Goal: Task Accomplishment & Management: Complete application form

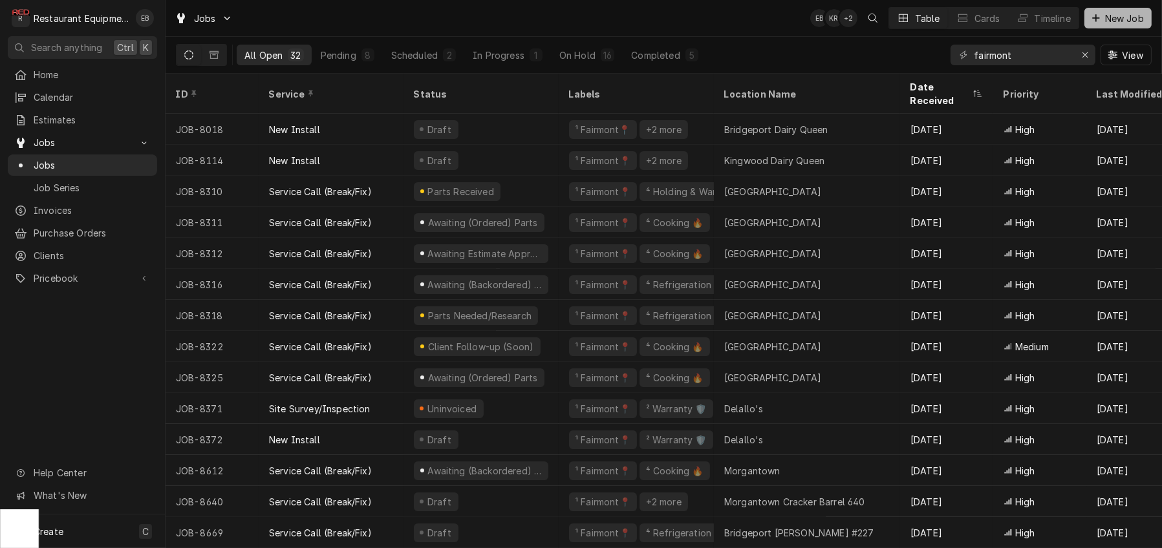
click at [1102, 19] on span "New Job" at bounding box center [1124, 19] width 44 height 14
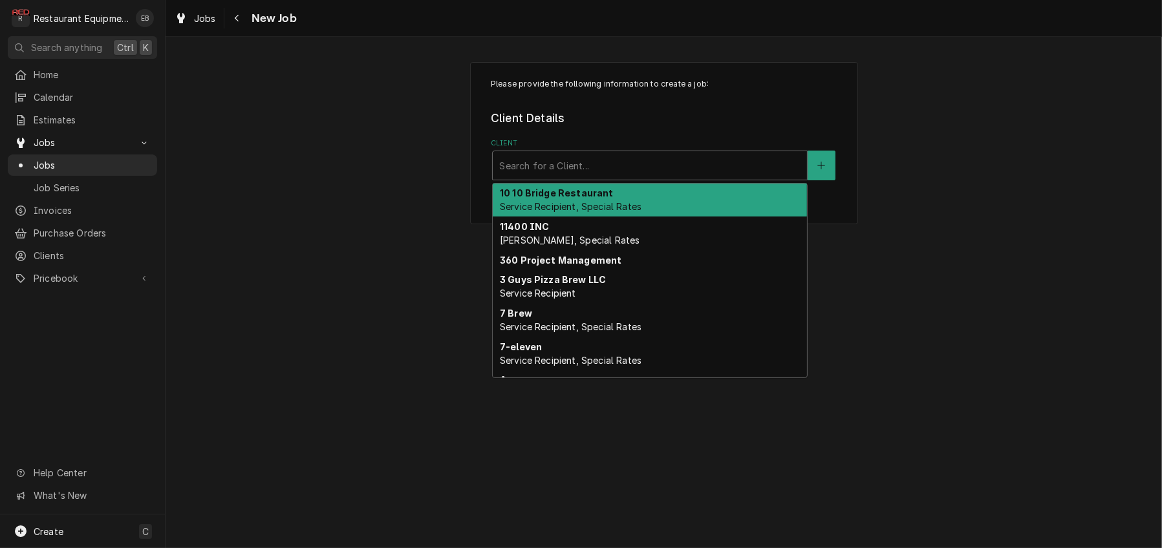
click at [593, 177] on div "Client" at bounding box center [649, 165] width 301 height 23
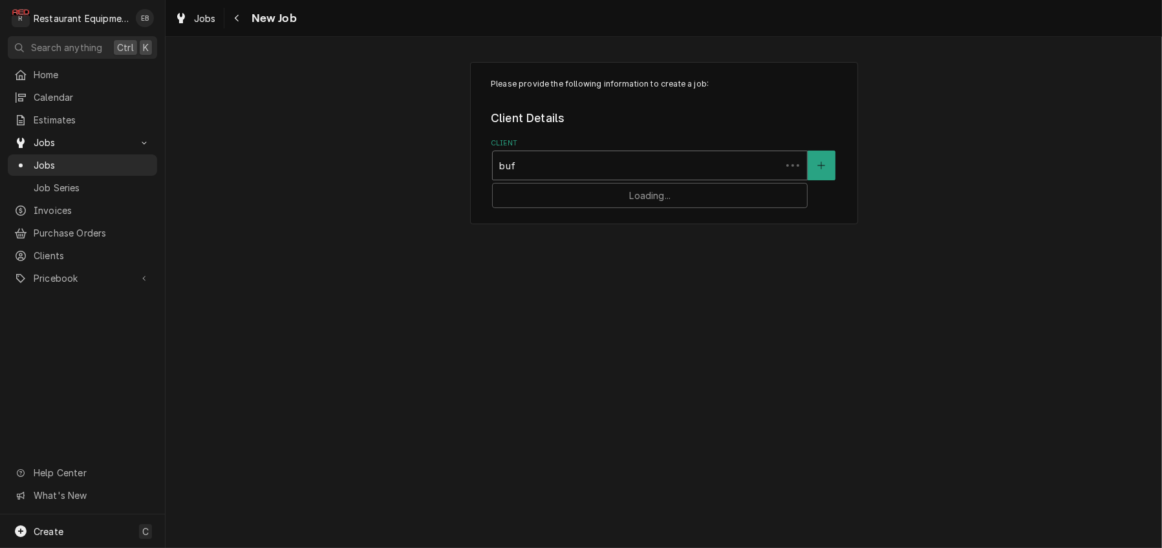
type input "buff"
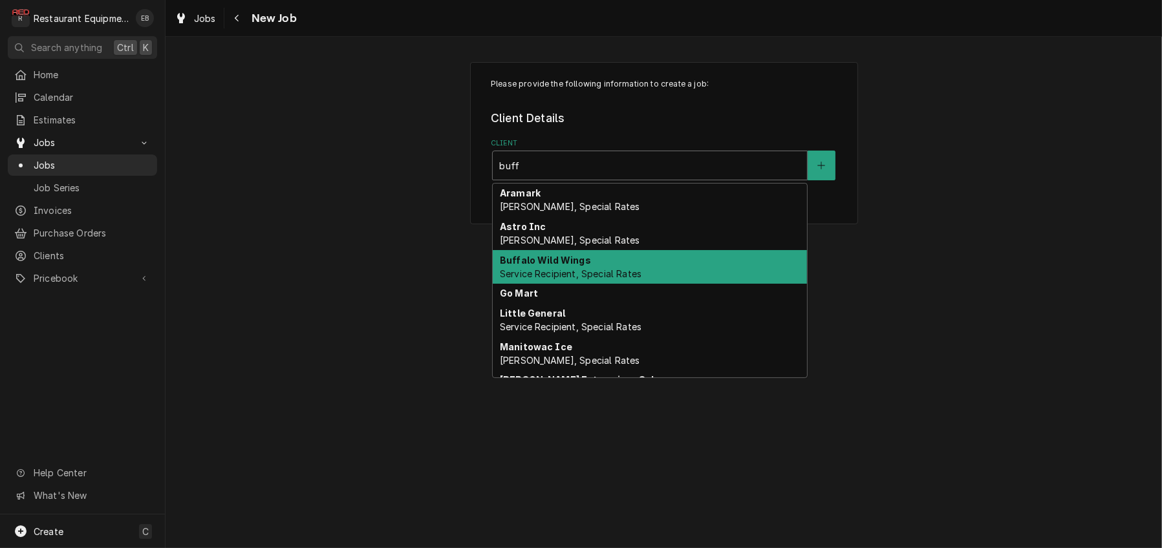
click at [580, 279] on span "Service Recipient, Special Rates" at bounding box center [571, 273] width 142 height 11
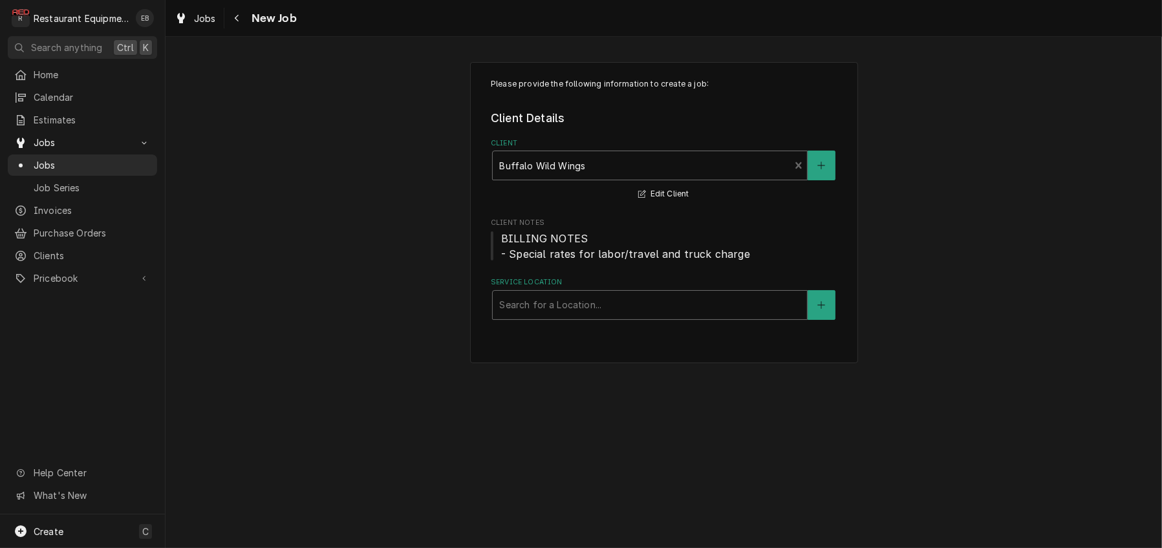
click at [589, 317] on div "Service Location" at bounding box center [649, 304] width 301 height 23
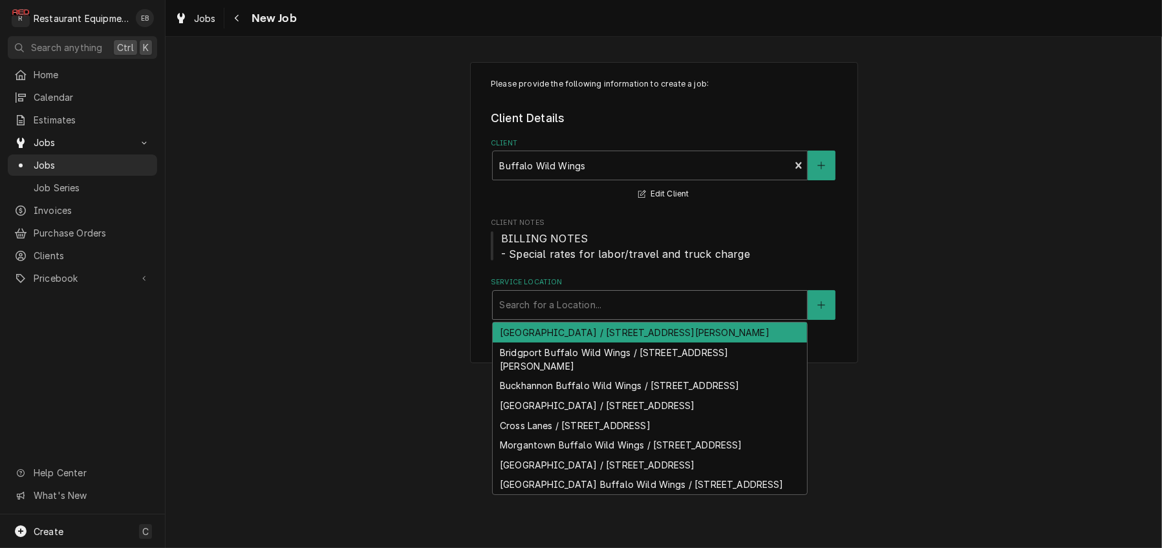
type input "b"
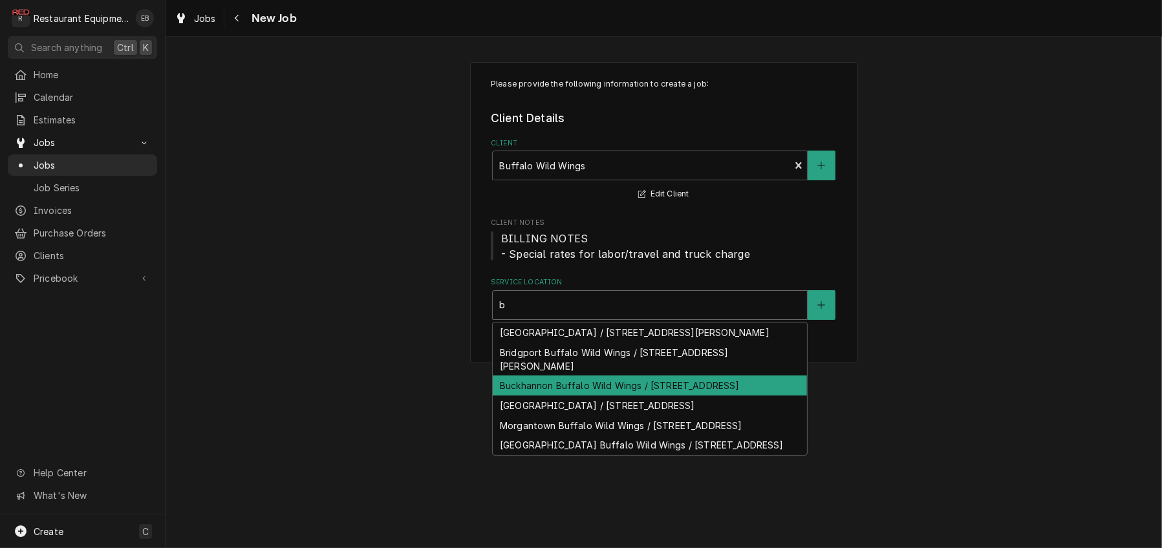
click at [553, 396] on div "Buckhannon Buffalo Wild Wings / 4 Northridge Rd Suite 100, Buckhannon, WV 26201" at bounding box center [650, 386] width 314 height 20
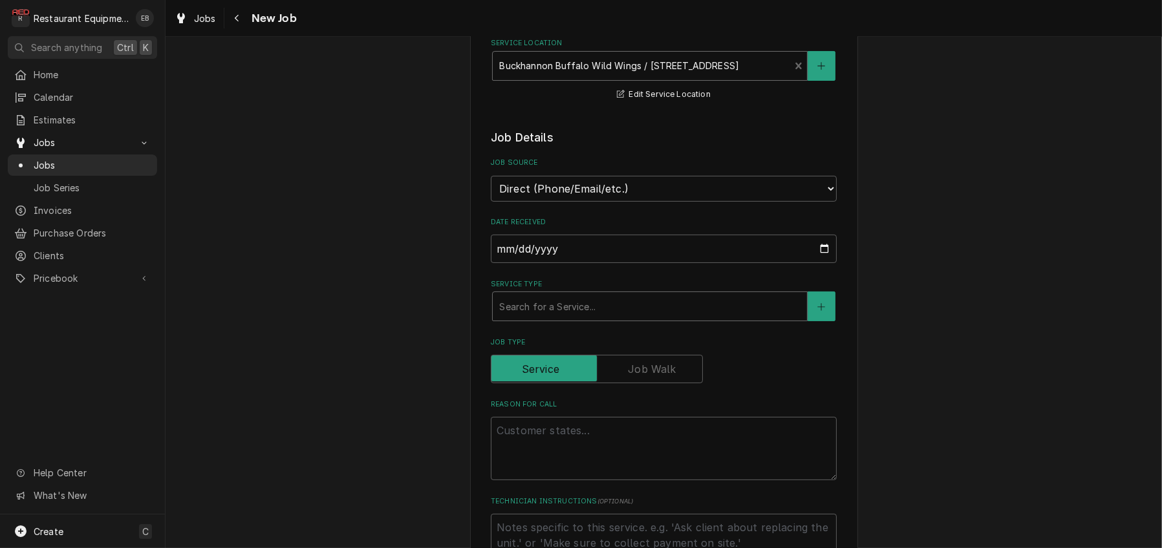
scroll to position [259, 0]
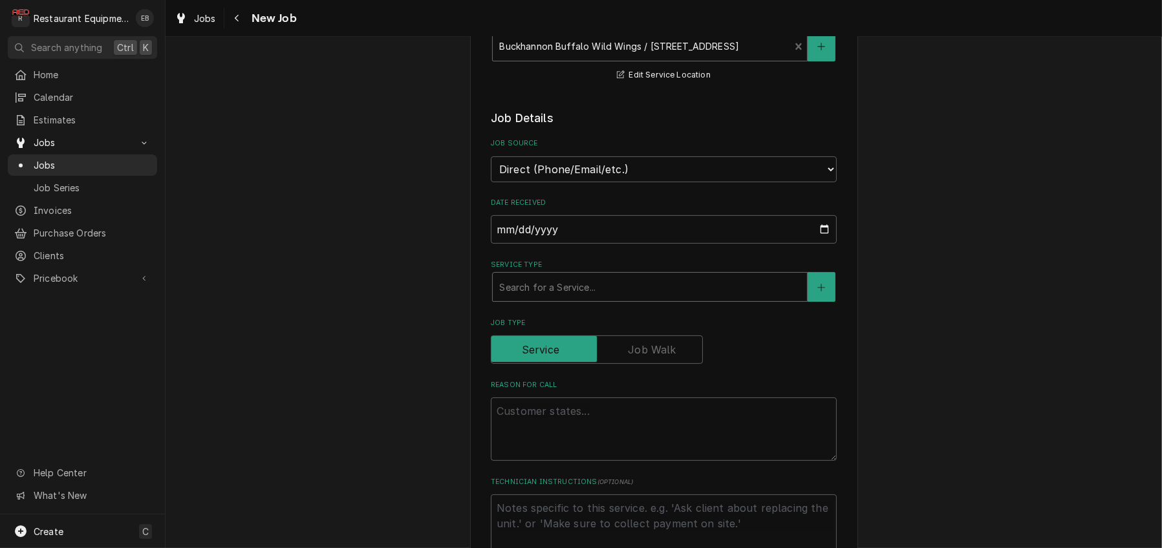
click at [558, 299] on div "Service Type" at bounding box center [649, 286] width 301 height 23
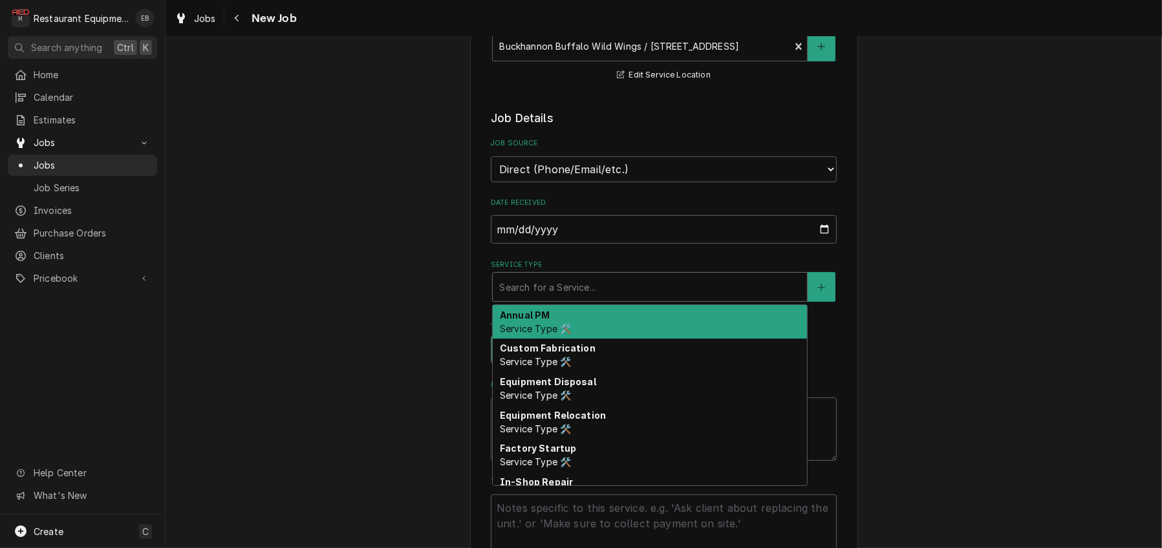
type textarea "x"
type input "b"
type textarea "x"
type input "br"
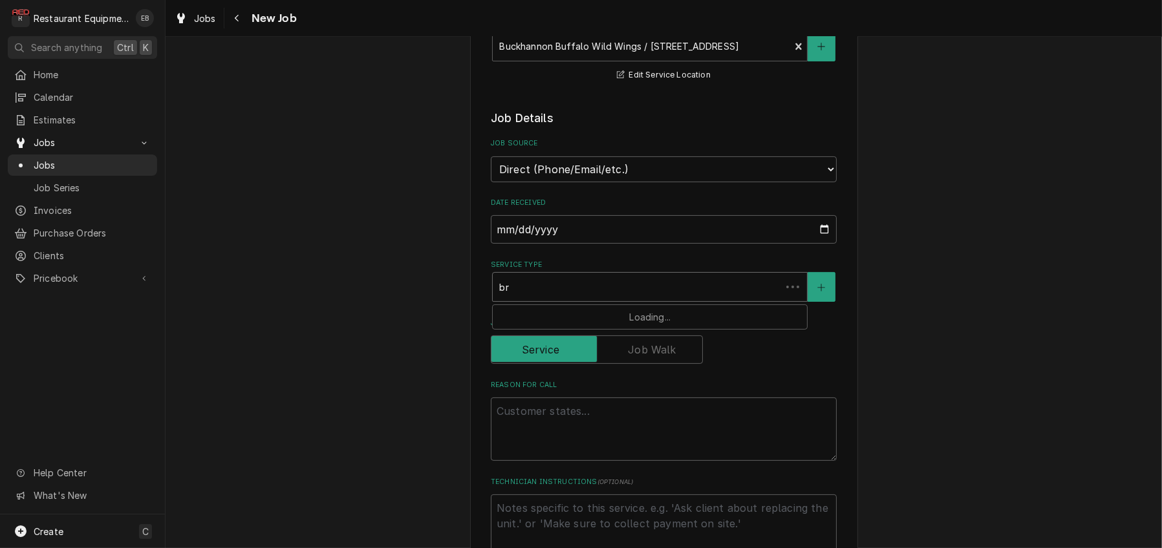
type textarea "x"
type input "bre"
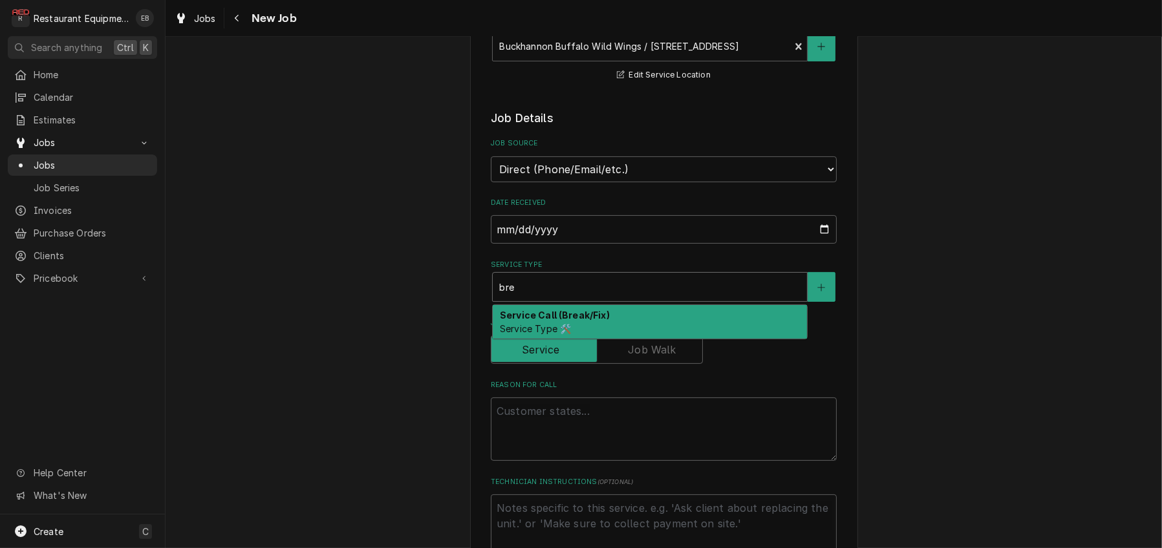
click at [543, 321] on strong "Service Call (Break/Fix)" at bounding box center [555, 315] width 110 height 11
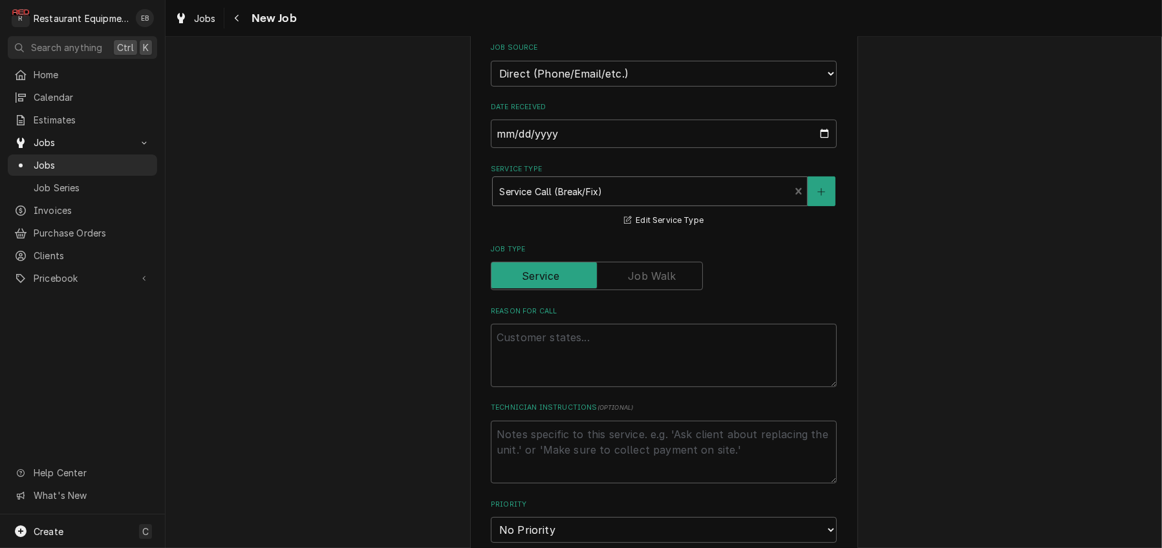
scroll to position [388, 0]
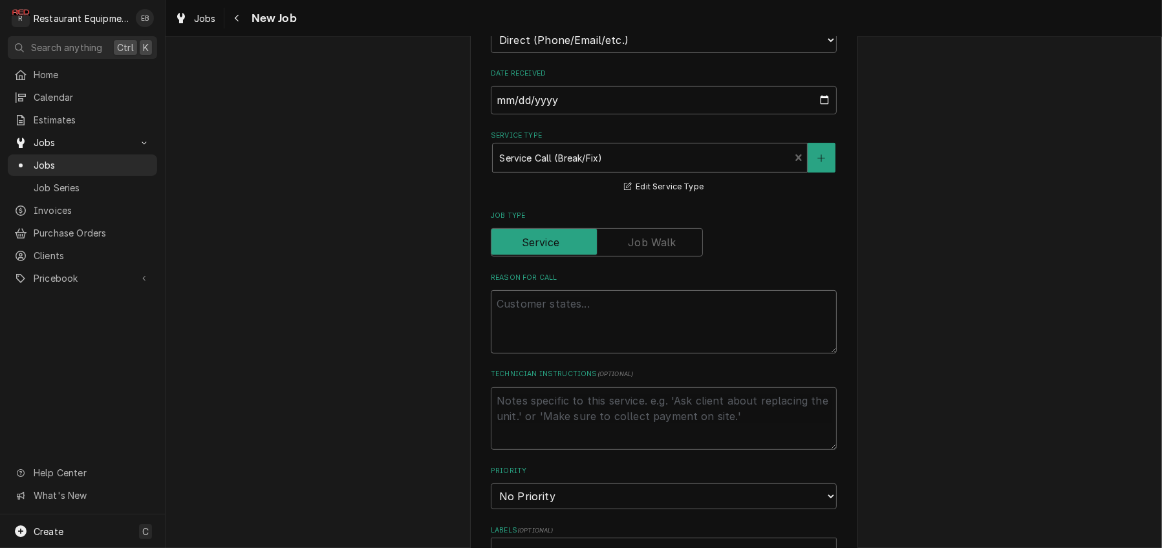
click at [571, 354] on textarea "Reason For Call" at bounding box center [664, 321] width 346 height 63
type textarea "x"
type textarea "F"
type textarea "x"
type textarea "Fr"
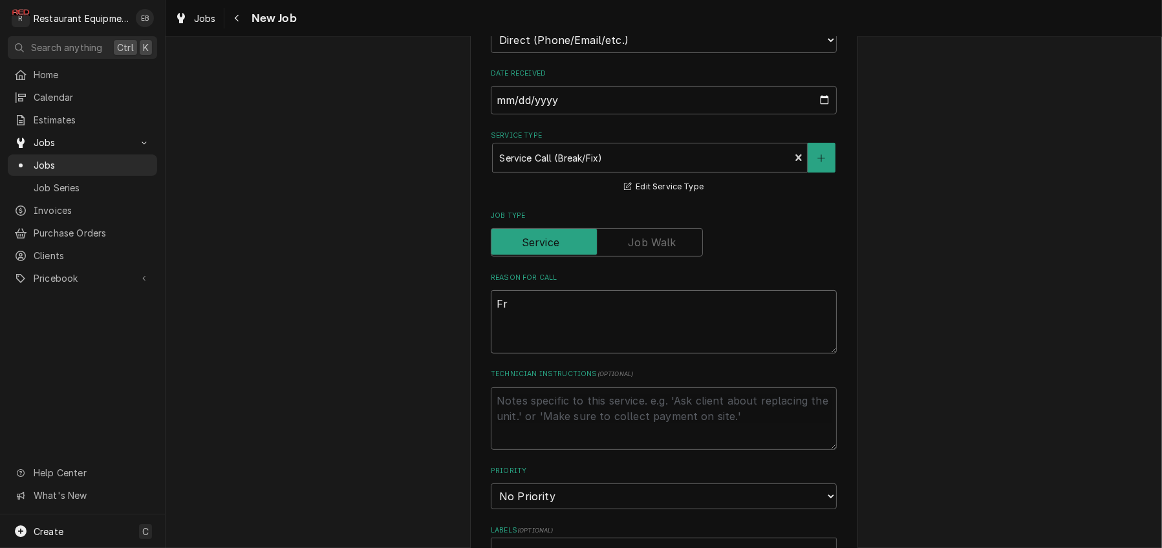
type textarea "x"
type textarea "Fry"
type textarea "x"
type textarea "Frye"
type textarea "x"
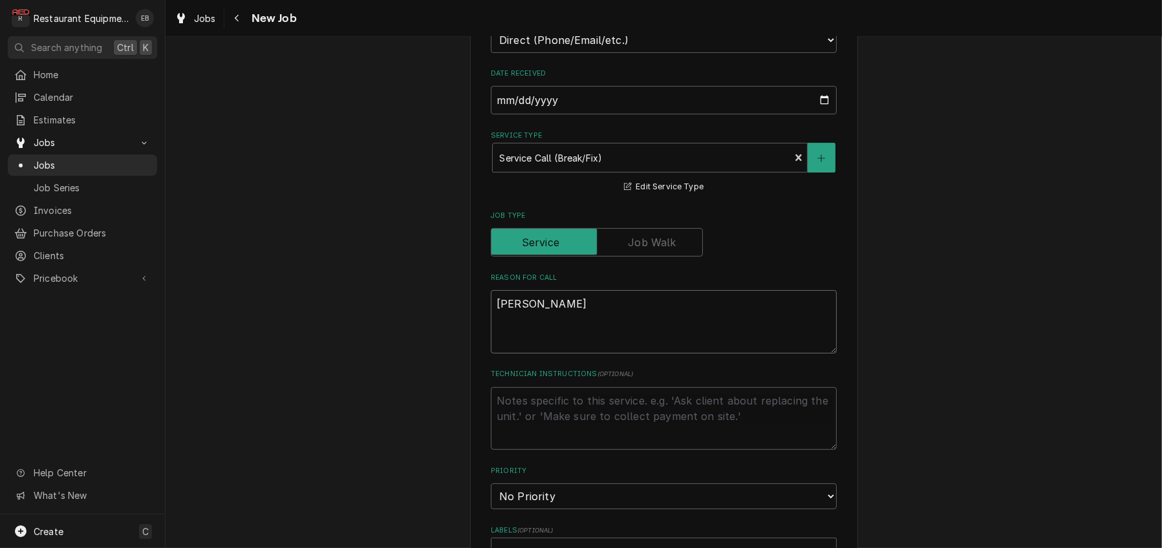
type textarea "Fryer"
type textarea "x"
type textarea "Fryer"
type textarea "x"
type textarea "Fryer n"
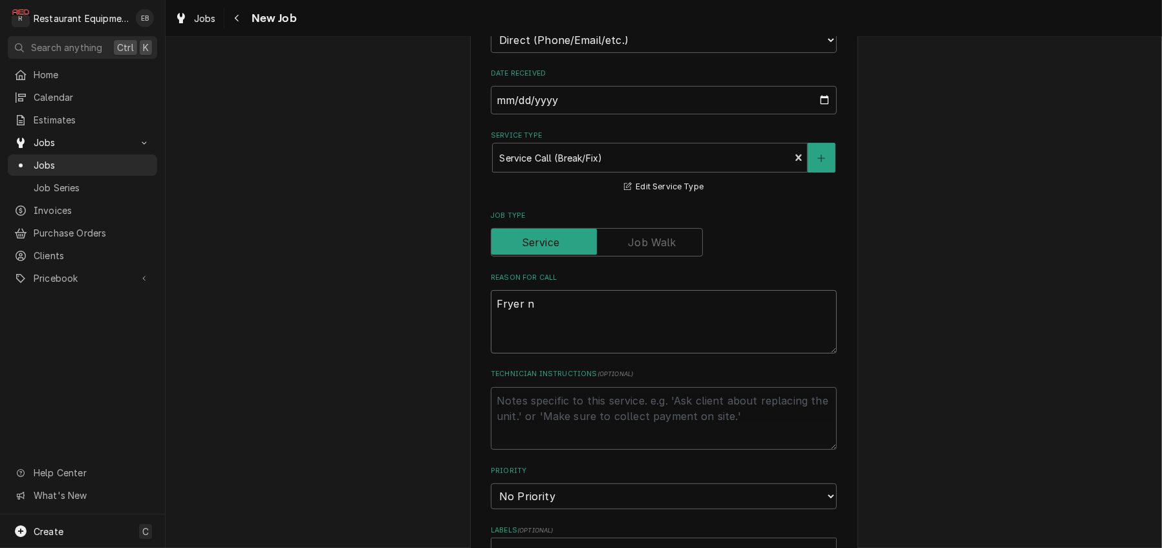
type textarea "x"
type textarea "Fryer ne"
type textarea "x"
type textarea "Fryer nee"
type textarea "x"
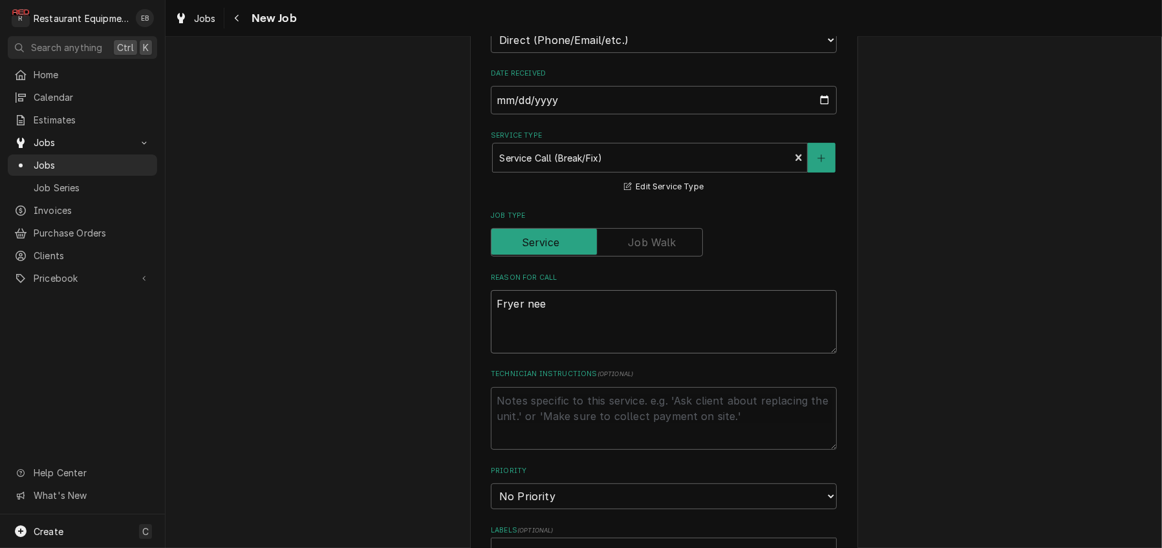
type textarea "Fryer need"
type textarea "x"
type textarea "Fryer needs"
type textarea "x"
type textarea "Fryer needs"
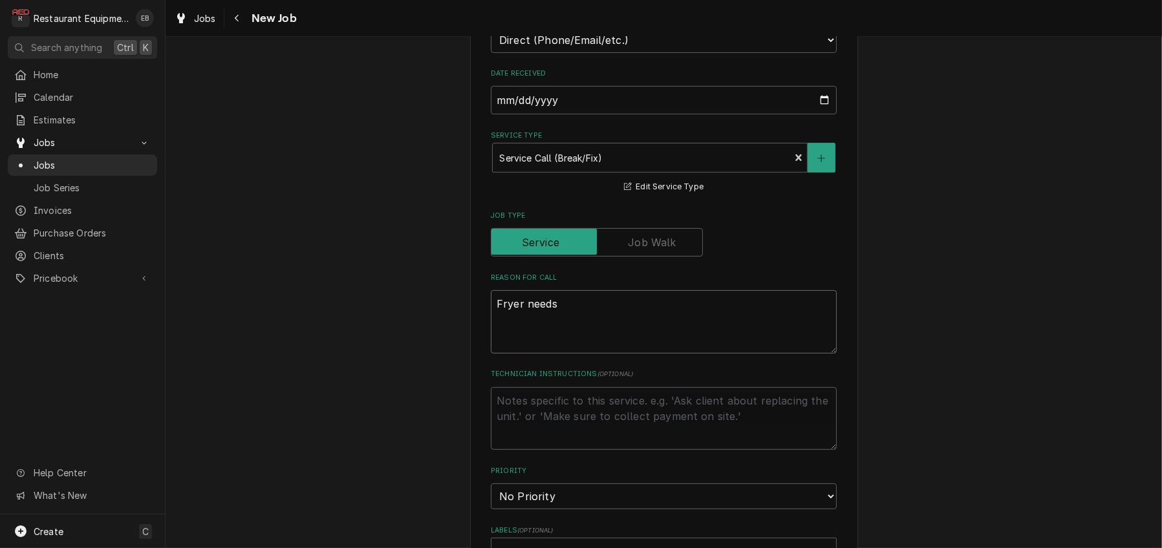
type textarea "x"
type textarea "Fryer needs c"
type textarea "x"
type textarea "Fryer needs co"
type textarea "x"
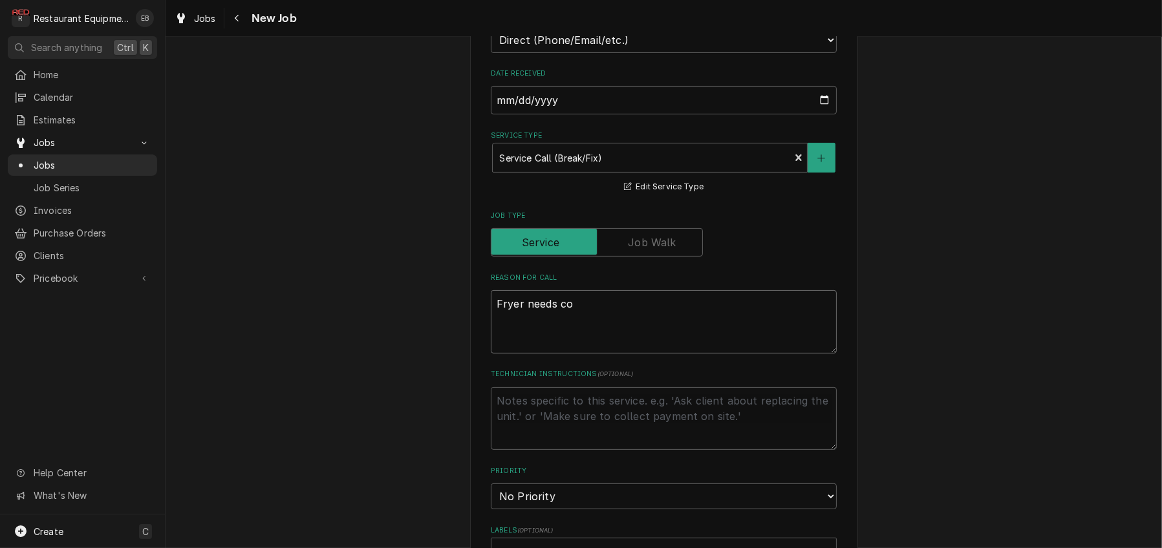
type textarea "Fryer needs con"
type textarea "x"
type textarea "Fryer needs cont"
type textarea "x"
type textarea "Fryer needs contr"
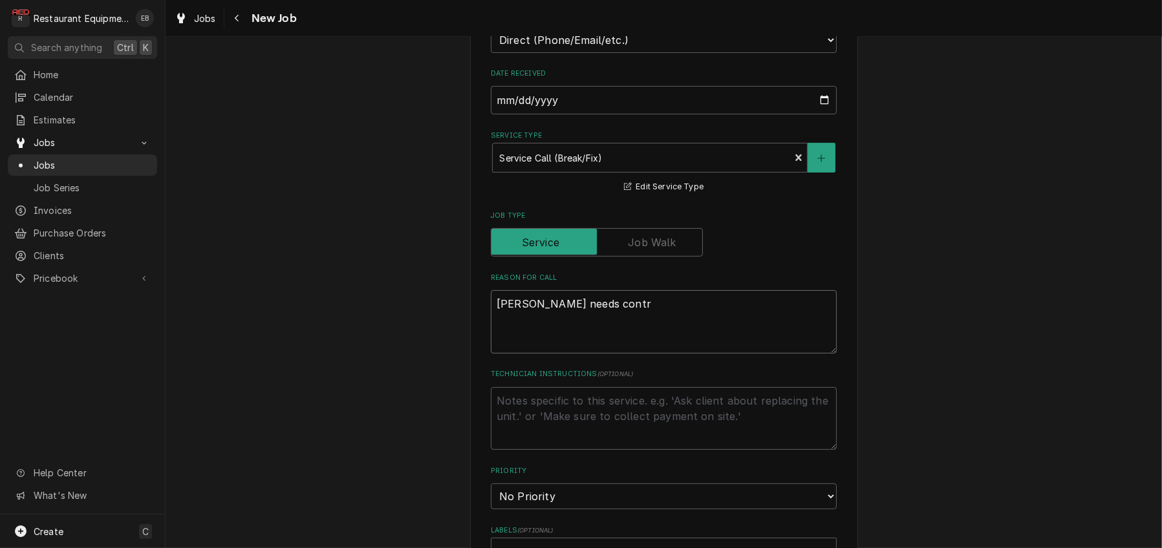
type textarea "x"
type textarea "Fryer needs contro"
type textarea "x"
type textarea "Fryer needs control"
type textarea "x"
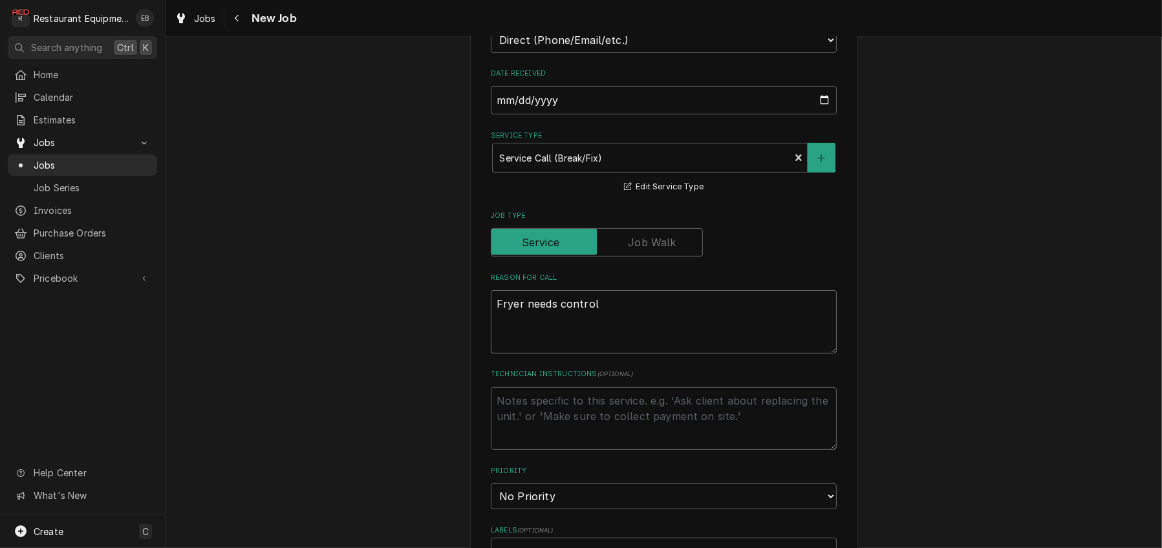
type textarea "Fryer needs controll"
type textarea "x"
type textarea "Fryer needs control"
type textarea "x"
type textarea "Fryer needs control"
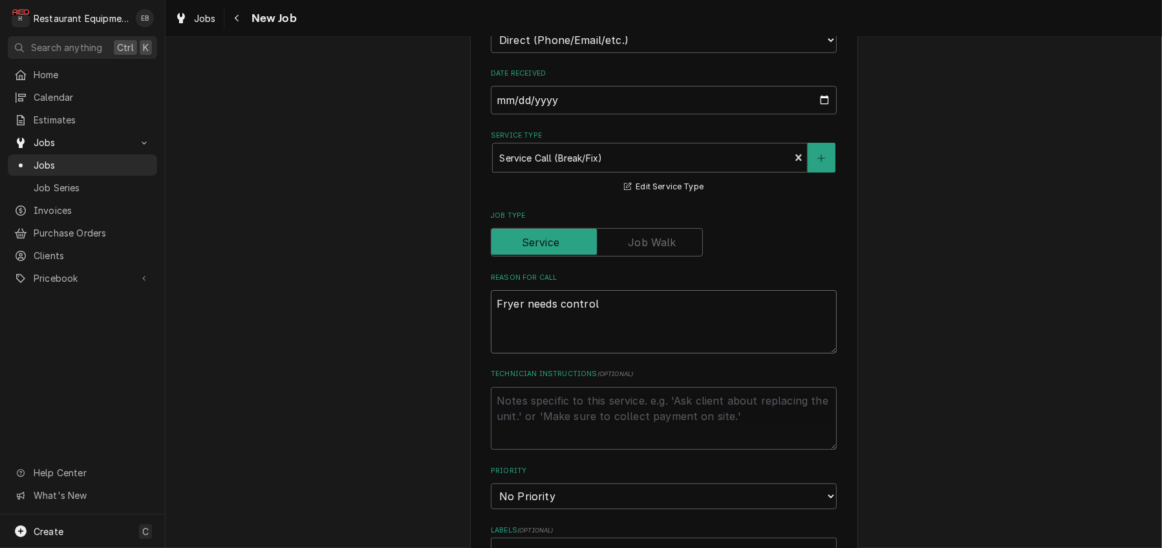
type textarea "x"
type textarea "Fryer needs control b"
type textarea "x"
type textarea "Fryer needs control bo"
type textarea "x"
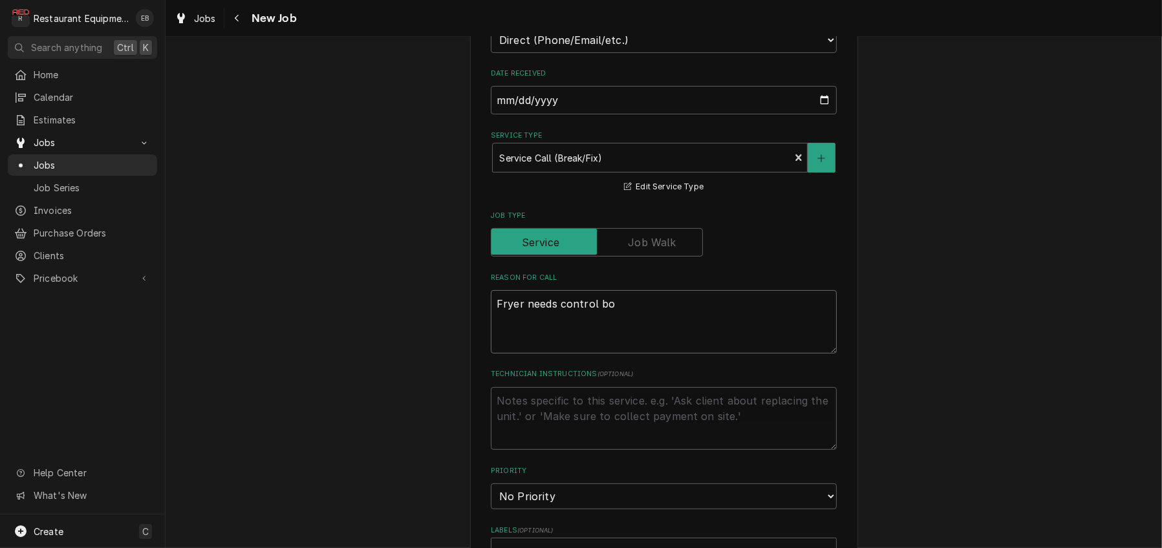
type textarea "Fryer needs control boa"
type textarea "x"
type textarea "Fryer needs control boar"
type textarea "x"
type textarea "Fryer needs control board"
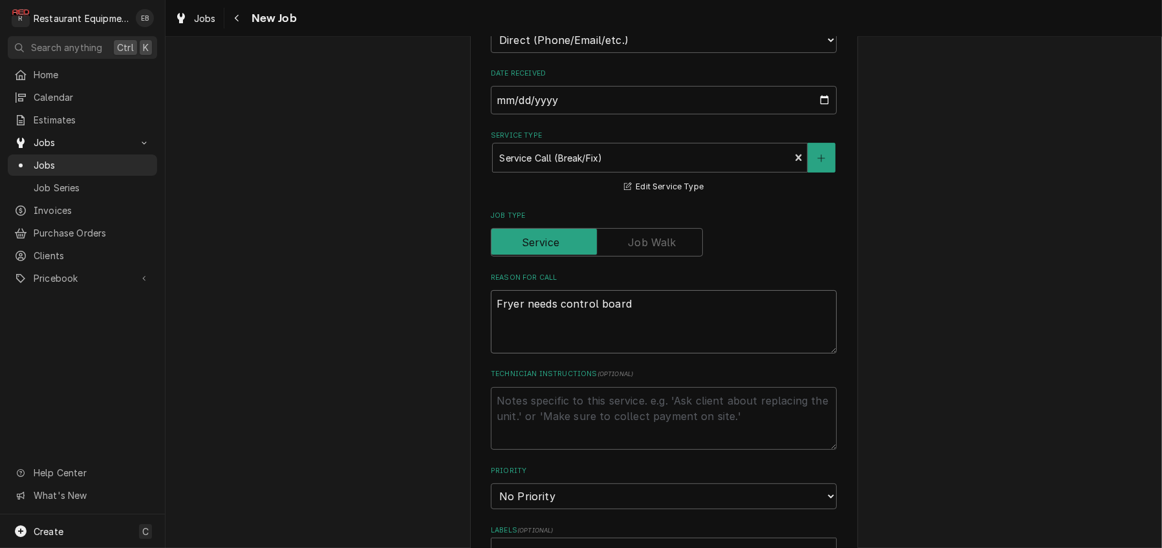
type textarea "x"
type textarea "Fryer needs control board."
type textarea "x"
type textarea "Fryer needs control board."
type textarea "x"
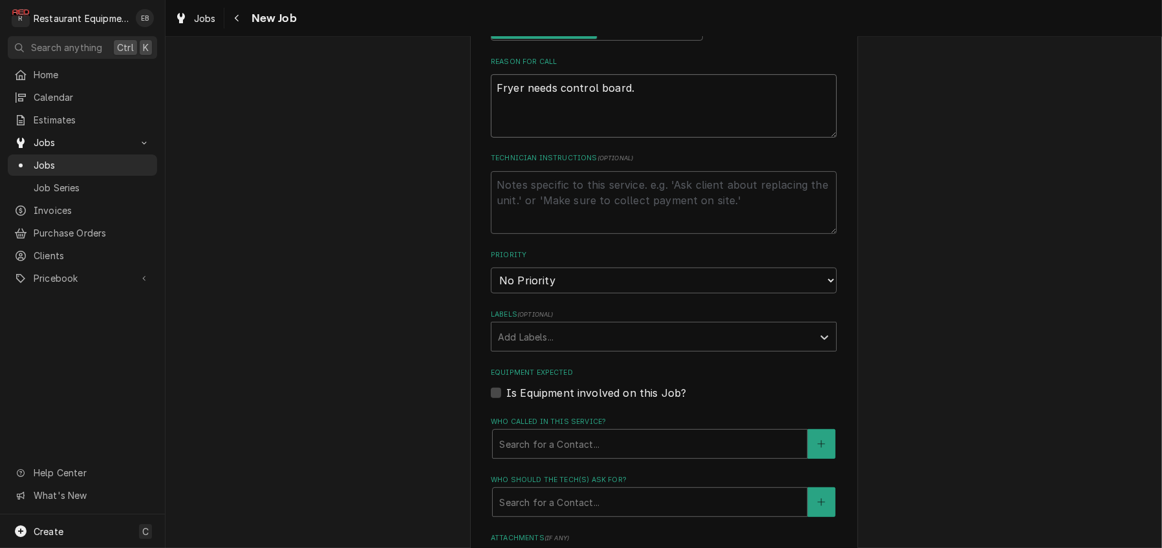
scroll to position [646, 0]
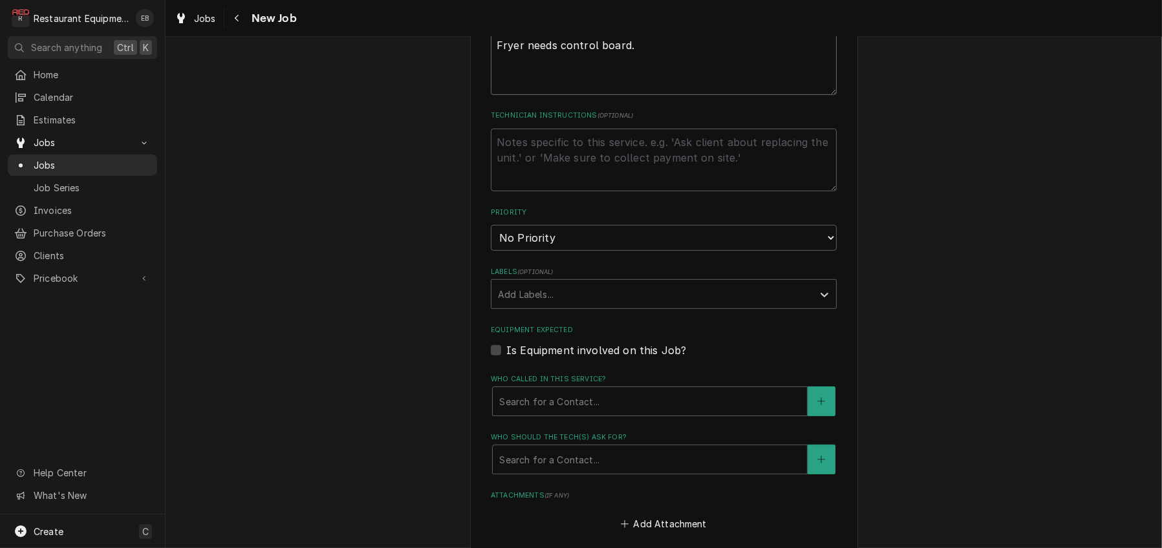
type textarea "Fryer needs control board. B"
type textarea "x"
type textarea "Fryer needs control board. Bu"
type textarea "x"
type textarea "Fryer needs control board. But"
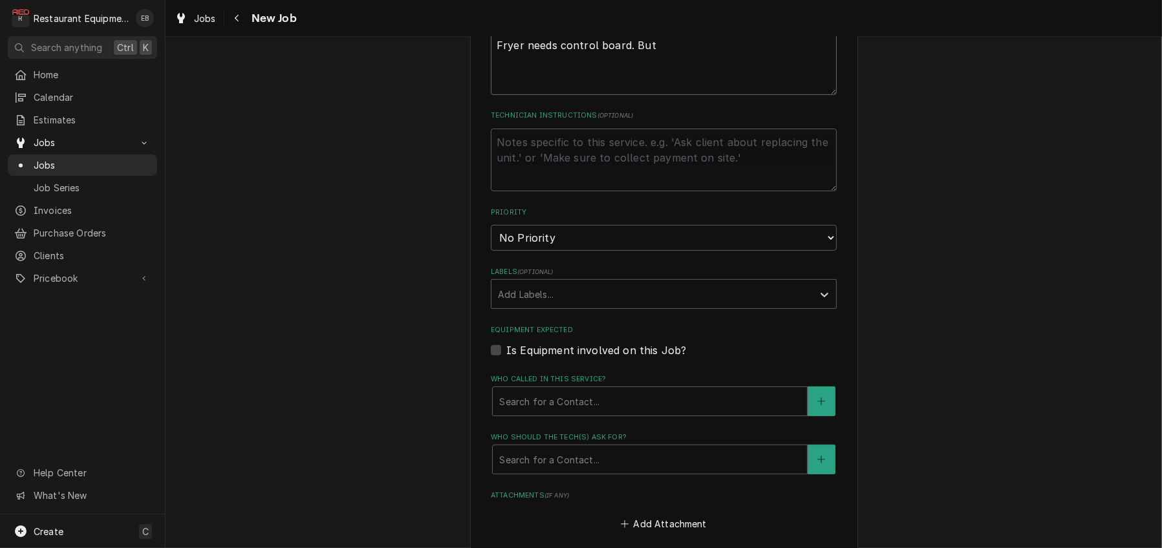
type textarea "x"
type textarea "Fryer needs control board. Butt"
type textarea "x"
type textarea "Fryer needs control board. Butto"
type textarea "x"
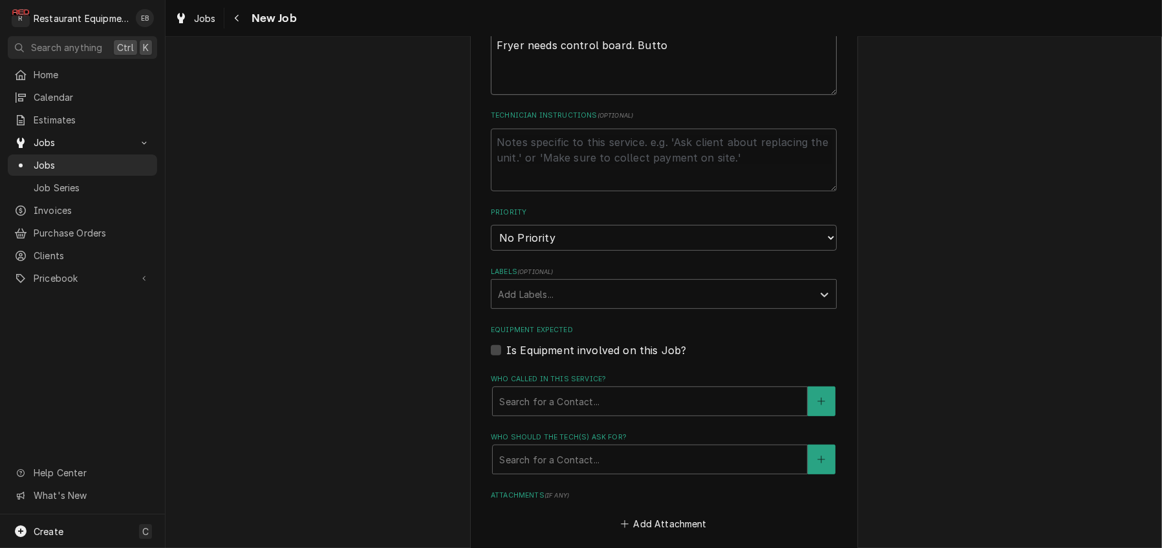
type textarea "Fryer needs control board. Button"
type textarea "x"
type textarea "Fryer needs control board. Buttons"
type textarea "x"
type textarea "Fryer needs control board. Buttons"
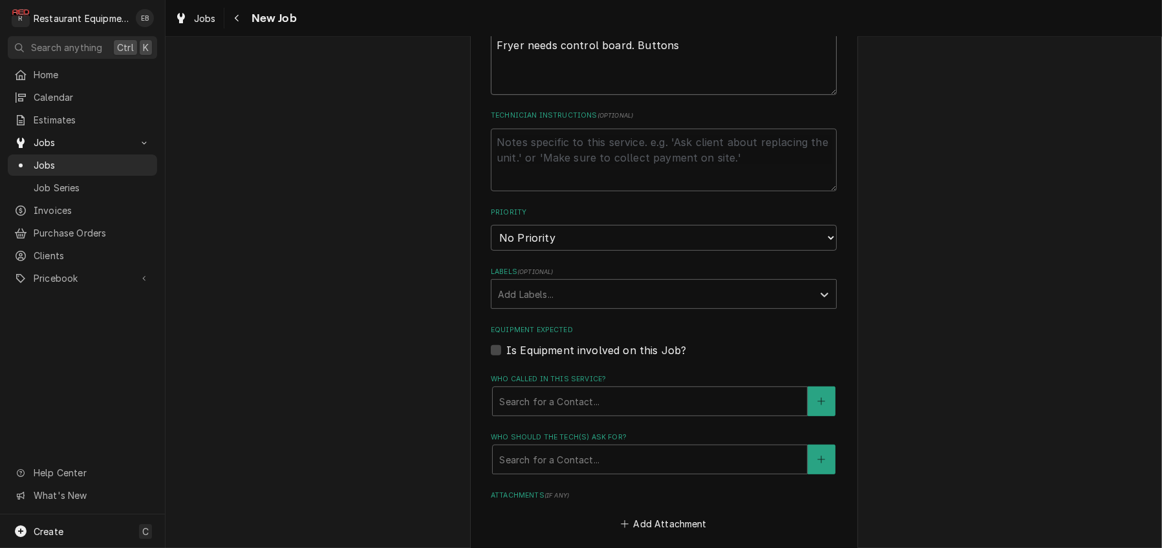
type textarea "x"
type textarea "Fryer needs control board. Buttons w"
type textarea "x"
type textarea "Fryer needs control board. Buttons wo"
type textarea "x"
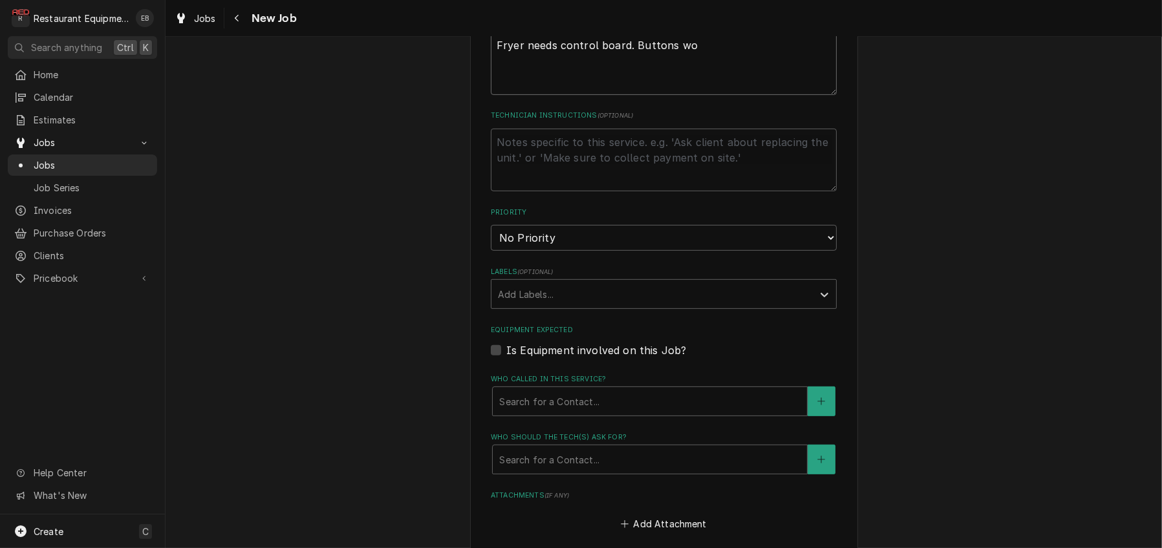
type textarea "Fryer needs control board. Buttons wor"
type textarea "x"
type textarea "Fryer needs control board. Buttons worn"
type textarea "x"
type textarea "Fryer needs control board. Buttons worn"
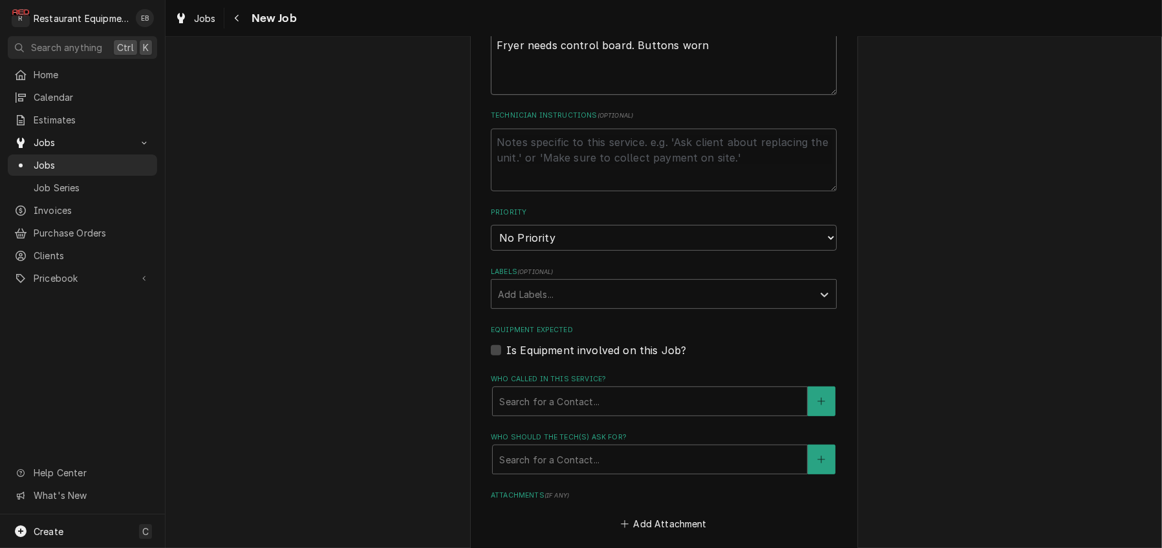
type textarea "x"
type textarea "Fryer needs control board. Buttons worn"
type textarea "x"
type textarea "Fryer needs control board. Buttons worn."
type textarea "x"
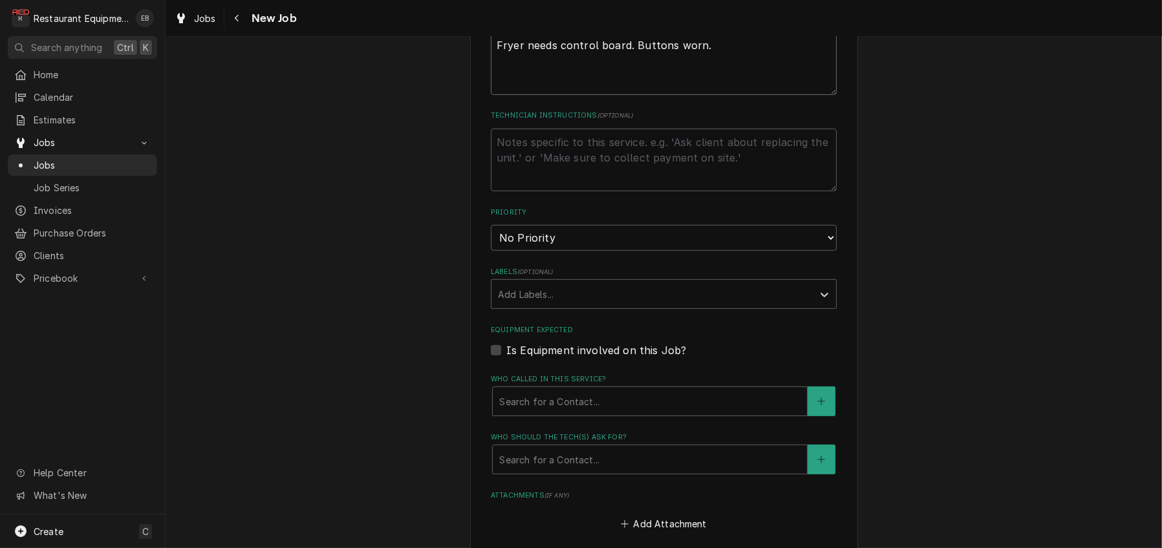
type textarea "Fryer needs control board. Buttons worn."
click at [598, 251] on select "No Priority Urgent High Medium Low" at bounding box center [664, 238] width 346 height 26
select select "3"
click at [491, 251] on select "No Priority Urgent High Medium Low" at bounding box center [664, 238] width 346 height 26
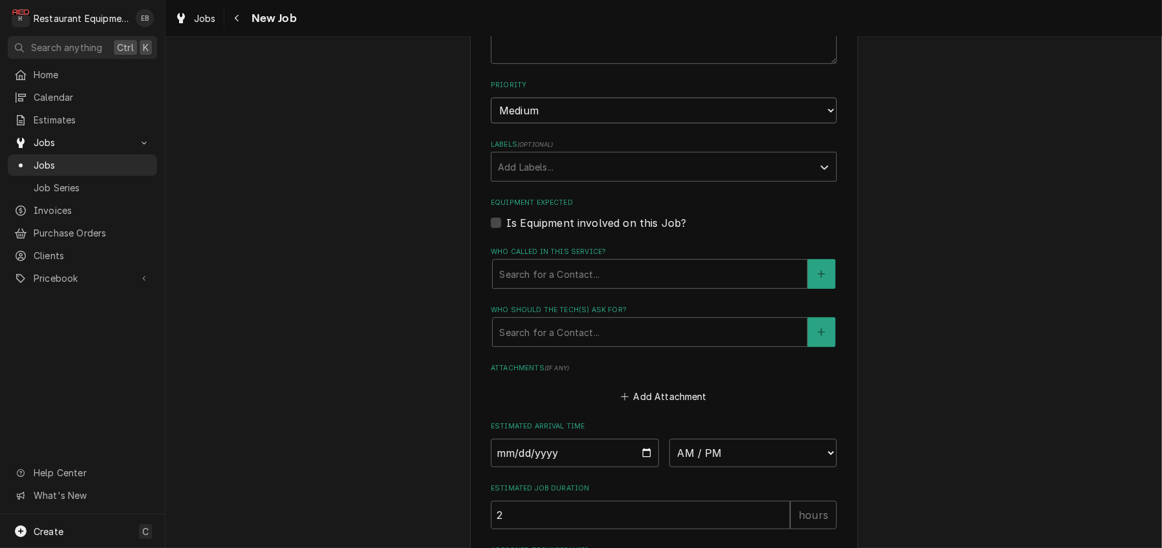
scroll to position [776, 0]
click at [593, 176] on div "Labels" at bounding box center [652, 164] width 308 height 23
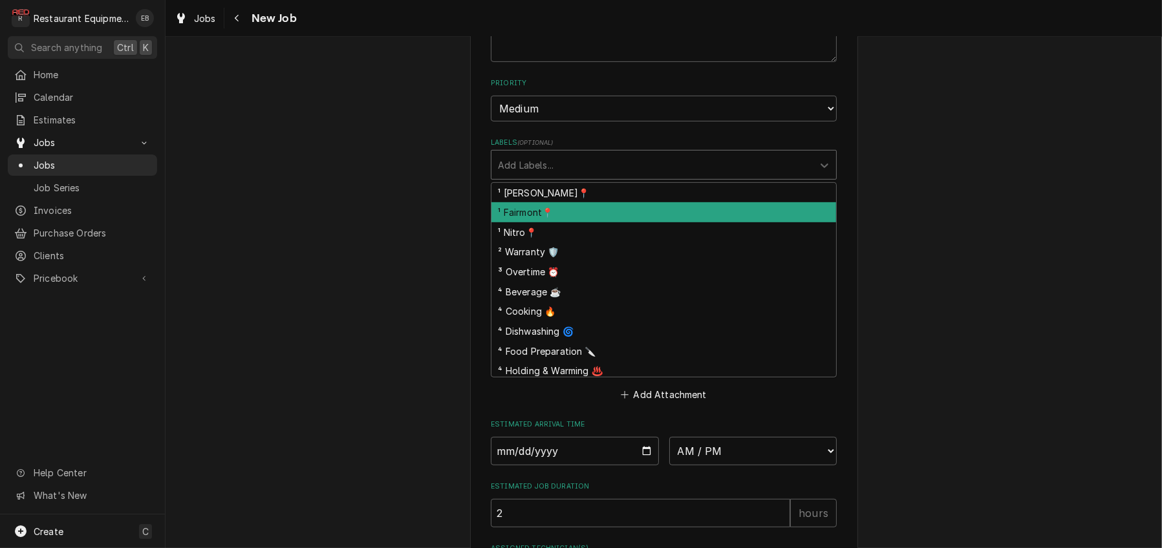
drag, startPoint x: 557, startPoint y: 309, endPoint x: 564, endPoint y: 304, distance: 8.8
click at [557, 222] on div "¹ Fairmont📍" at bounding box center [663, 212] width 345 height 20
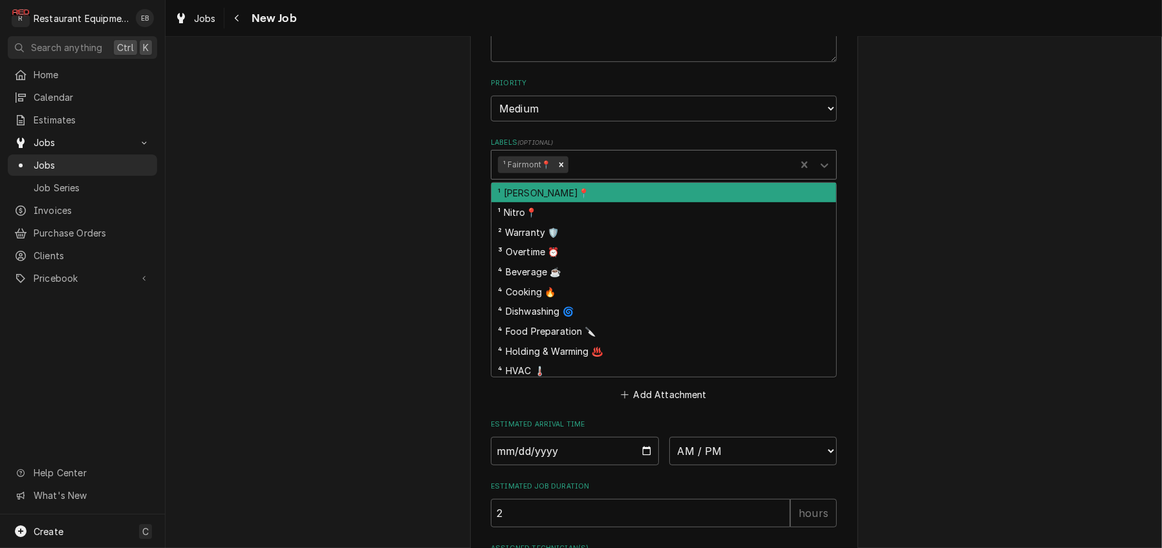
click at [599, 176] on div "Labels" at bounding box center [679, 164] width 218 height 23
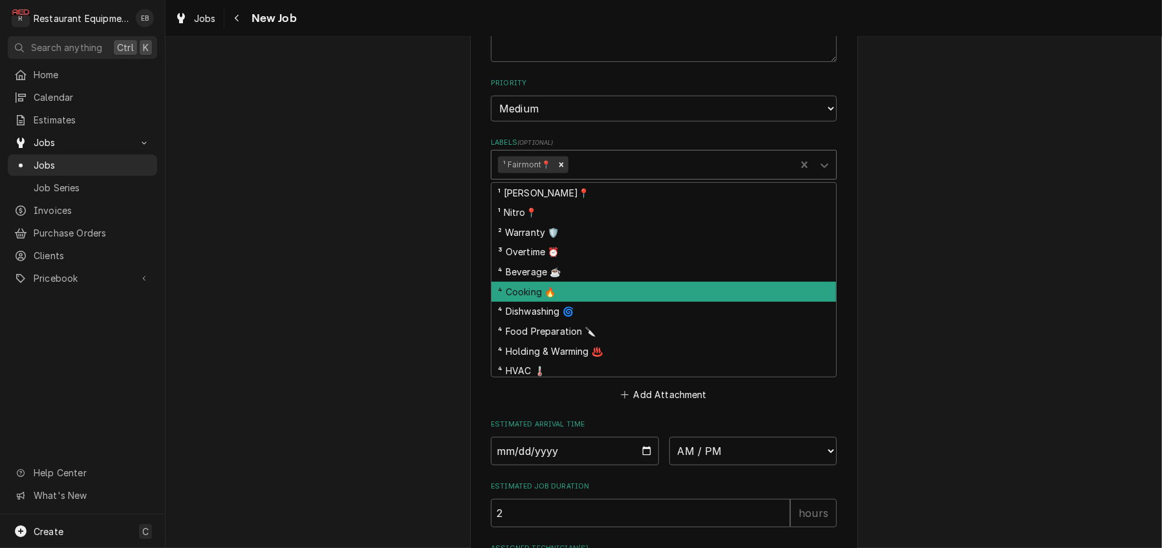
click at [547, 302] on div "⁴ Cooking 🔥" at bounding box center [663, 292] width 345 height 20
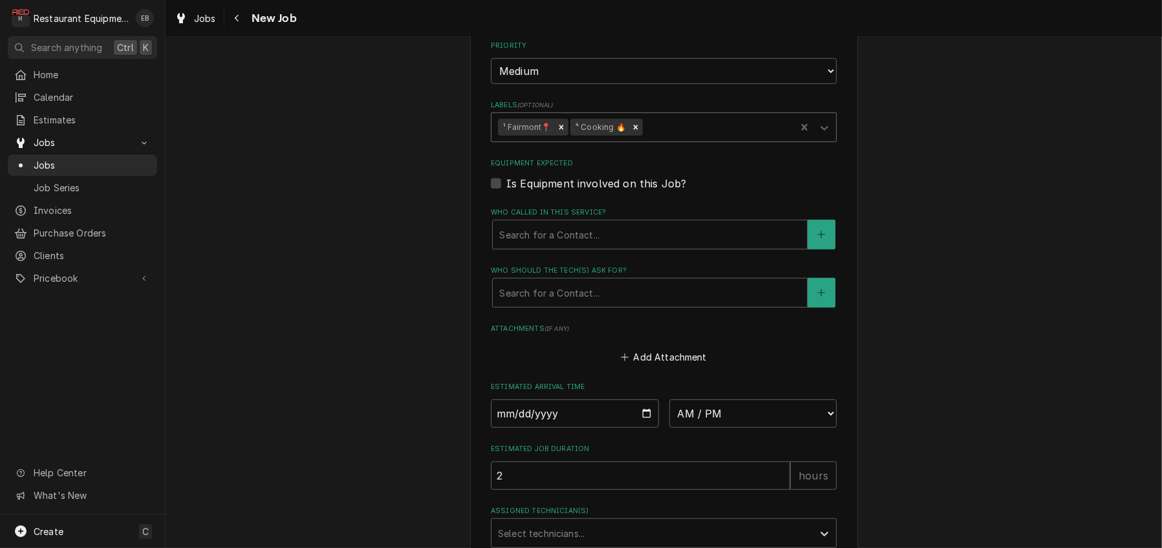
scroll to position [818, 0]
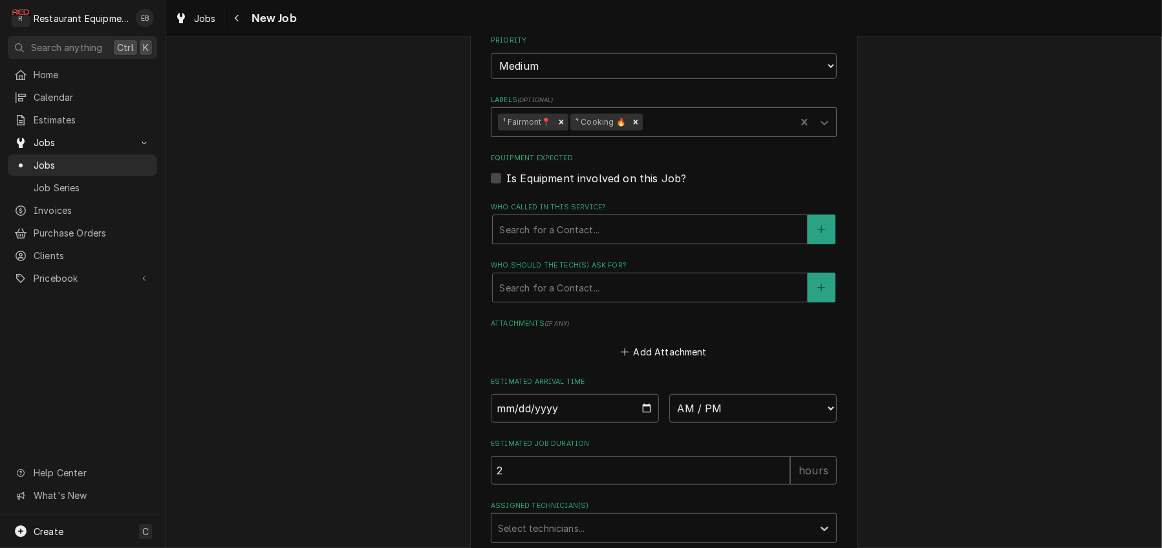
click at [579, 241] on div "Who called in this service?" at bounding box center [649, 229] width 301 height 23
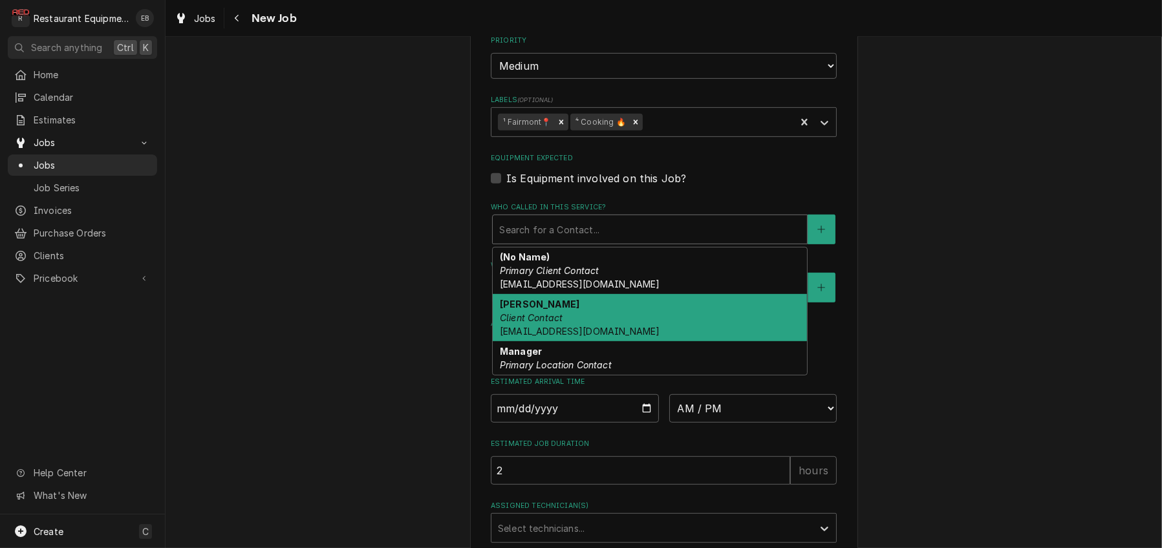
click at [566, 341] on div "Donna Lee Client Contact dlee@grubeinc.com" at bounding box center [650, 317] width 314 height 47
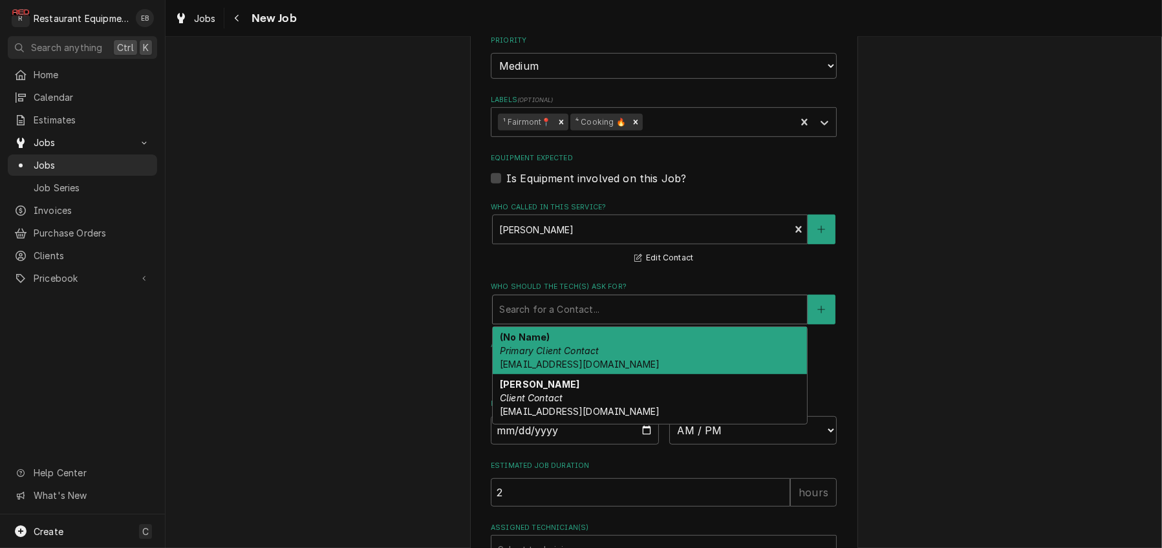
click at [579, 321] on div "Who should the tech(s) ask for?" at bounding box center [649, 309] width 301 height 23
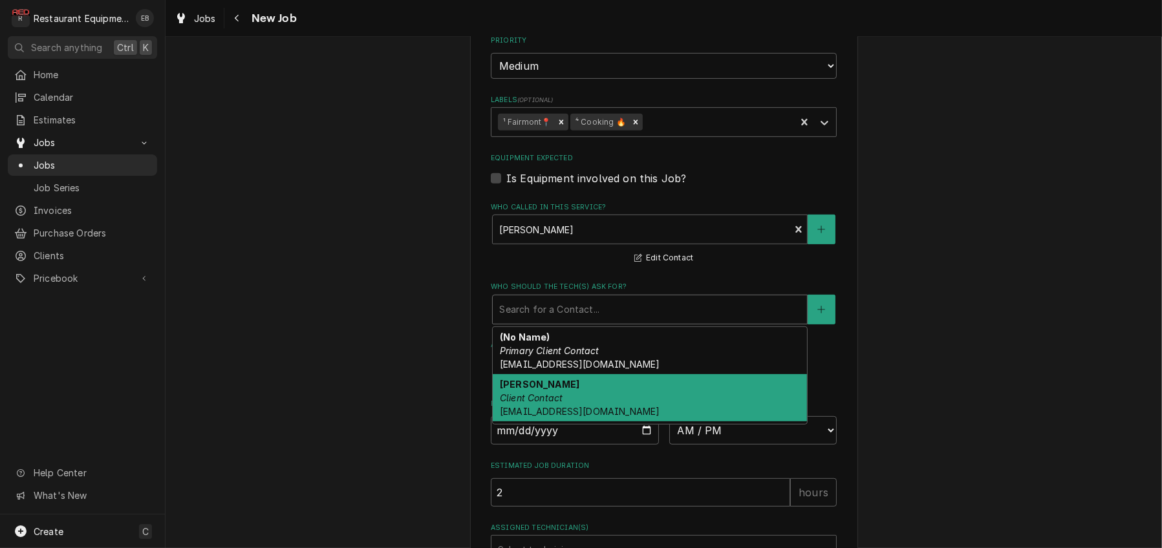
scroll to position [39, 0]
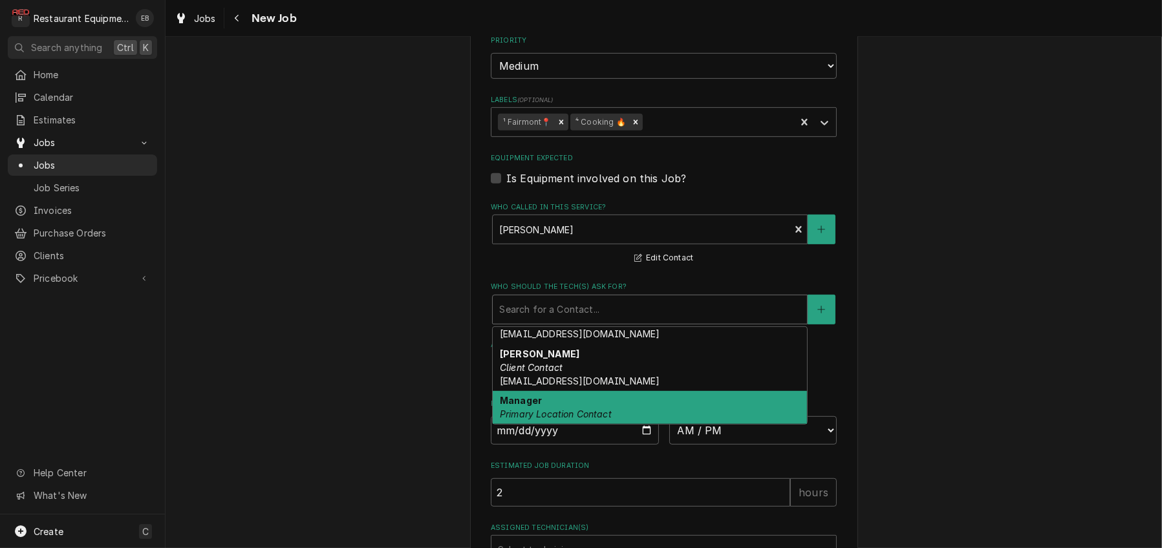
click at [562, 425] on div "Manager Primary Location Contact" at bounding box center [650, 408] width 314 height 34
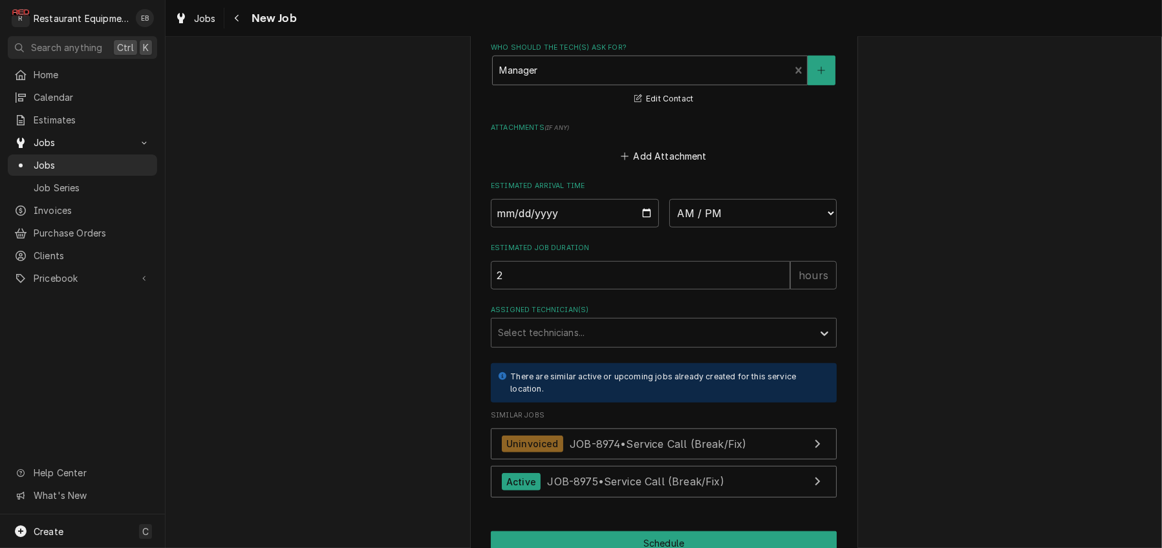
scroll to position [1077, 0]
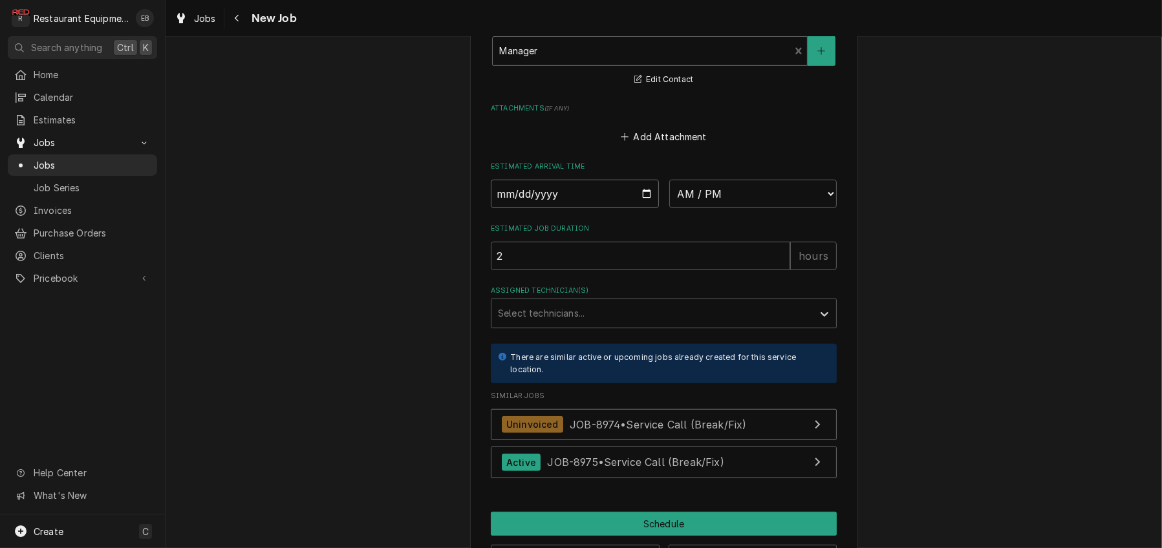
click at [650, 208] on input "Date" at bounding box center [575, 194] width 168 height 28
type textarea "x"
type input "2025-09-22"
click at [761, 208] on select "AM / PM 6:00 AM 6:15 AM 6:30 AM 6:45 AM 7:00 AM 7:15 AM 7:30 AM 7:45 AM 8:00 AM…" at bounding box center [753, 194] width 168 height 28
type textarea "x"
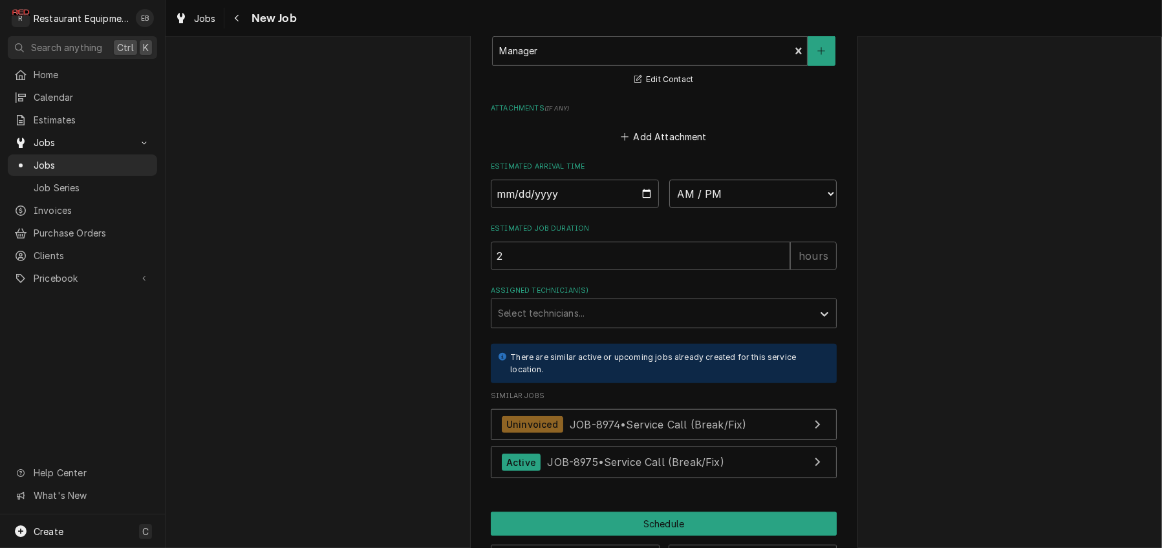
select select "15:00:00"
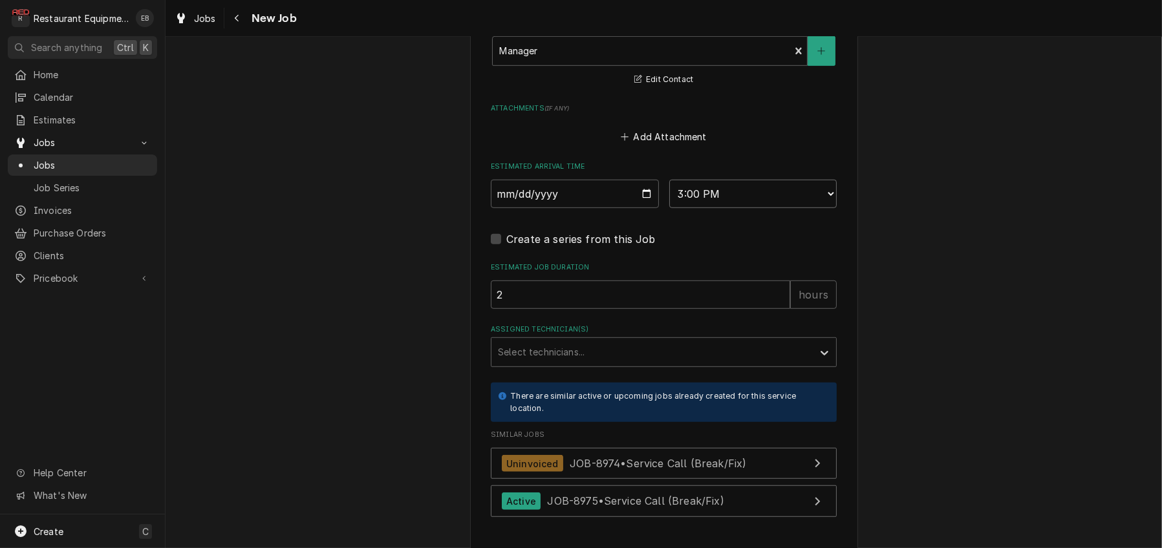
type textarea "x"
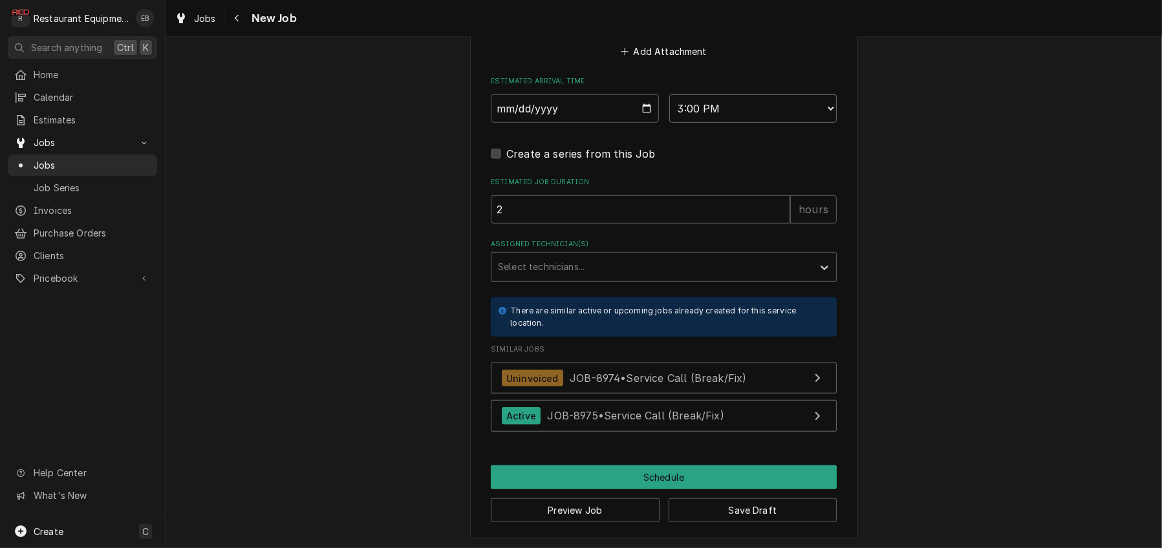
scroll to position [1163, 0]
click at [735, 122] on select "AM / PM 6:00 AM 6:15 AM 6:30 AM 6:45 AM 7:00 AM 7:15 AM 7:30 AM 7:45 AM 8:00 AM…" at bounding box center [753, 107] width 168 height 28
select select "15:30:00"
click at [669, 122] on select "AM / PM 6:00 AM 6:15 AM 6:30 AM 6:45 AM 7:00 AM 7:15 AM 7:30 AM 7:45 AM 8:00 AM…" at bounding box center [753, 107] width 168 height 28
click at [570, 277] on div "Assigned Technician(s)" at bounding box center [652, 265] width 308 height 23
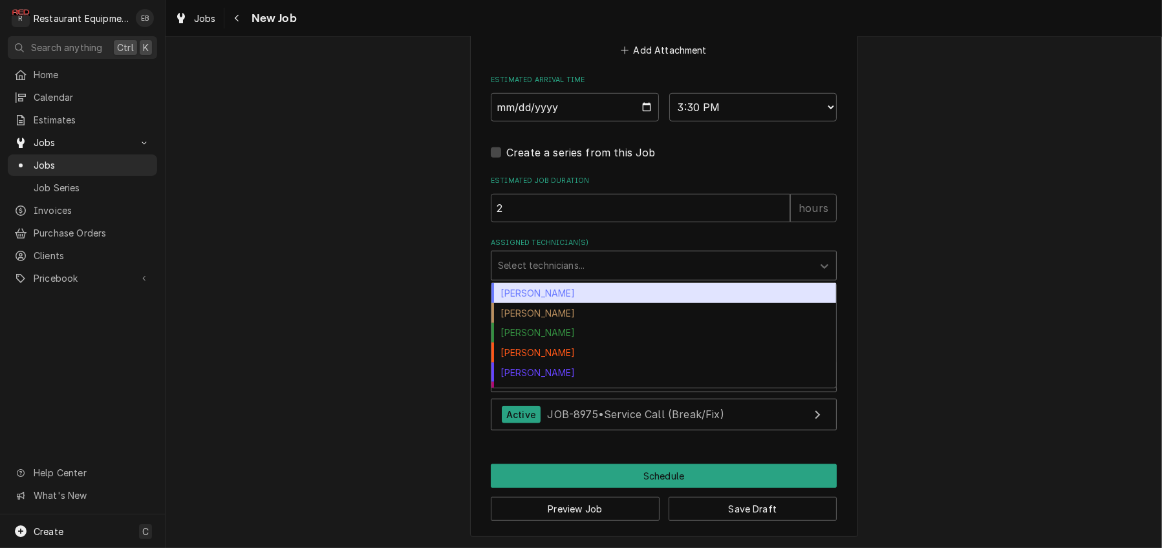
click at [546, 303] on div "Bryan Sanders" at bounding box center [663, 293] width 345 height 20
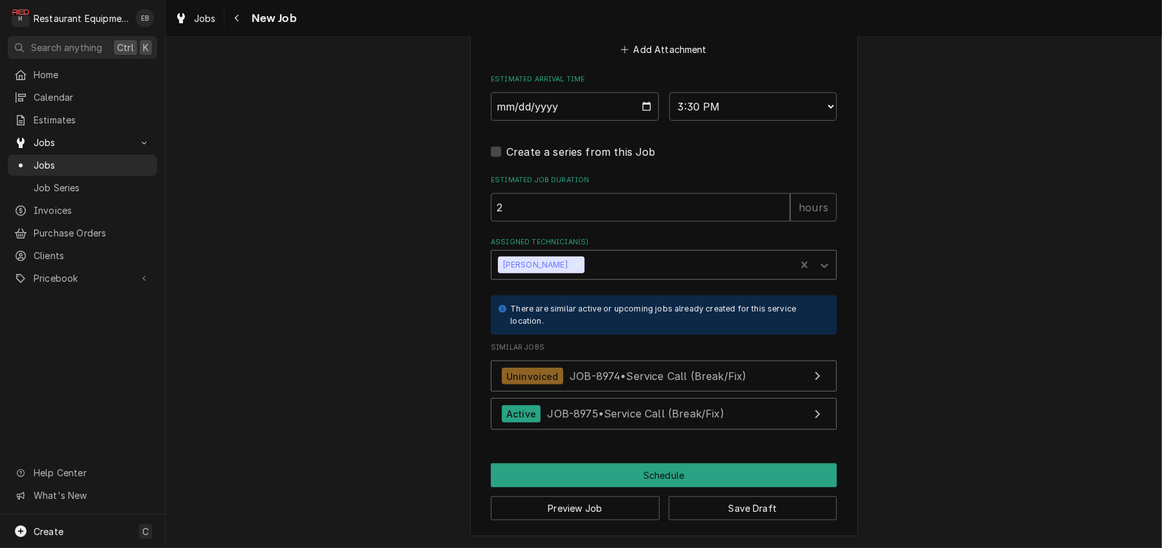
scroll to position [1349, 0]
click at [640, 464] on button "Schedule" at bounding box center [664, 475] width 346 height 24
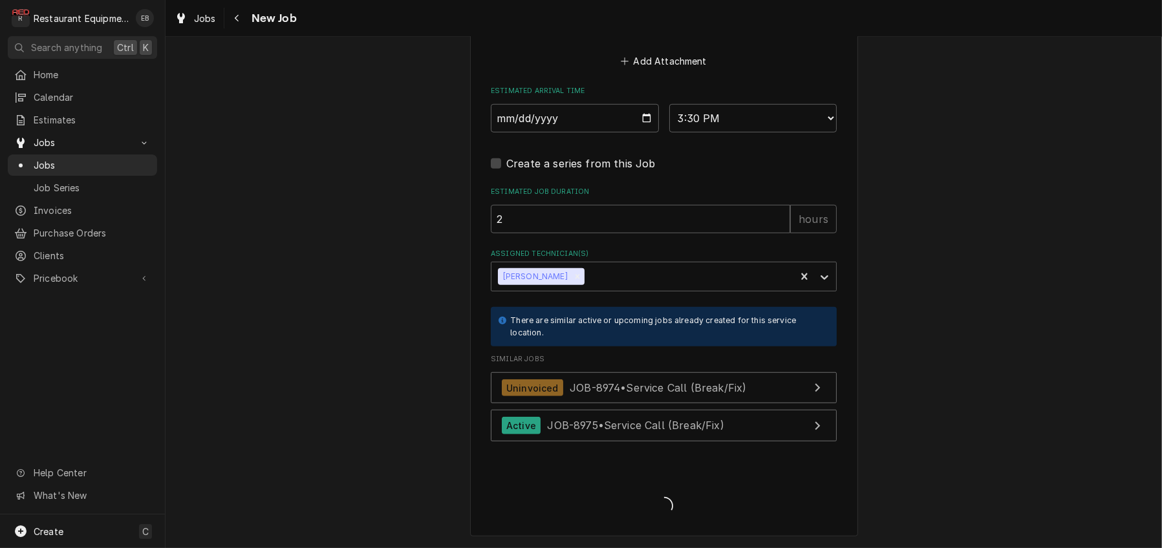
scroll to position [1335, 0]
type textarea "x"
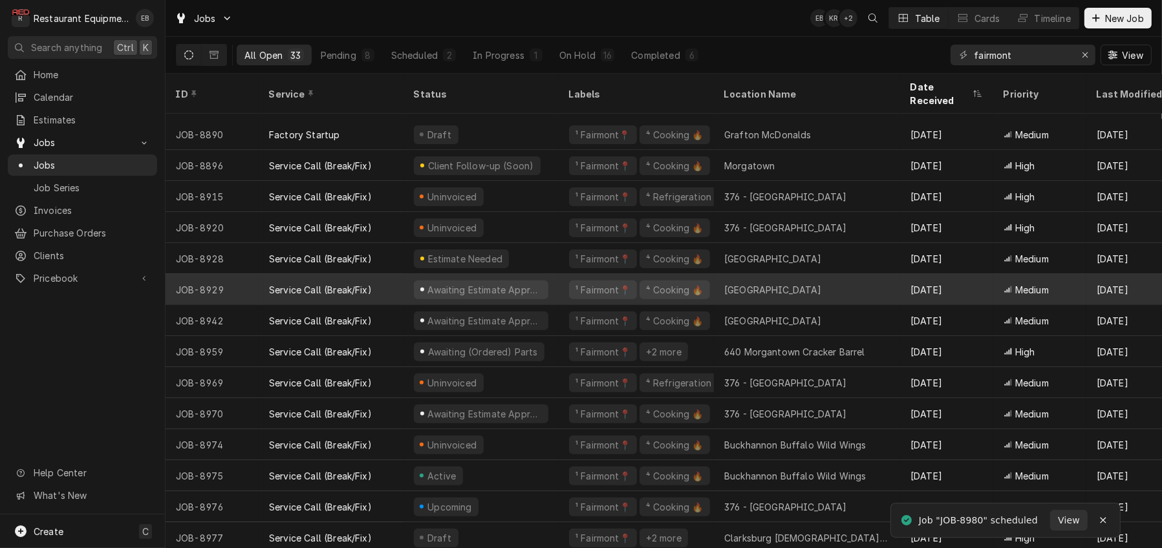
scroll to position [598, 0]
